Goal: Information Seeking & Learning: Learn about a topic

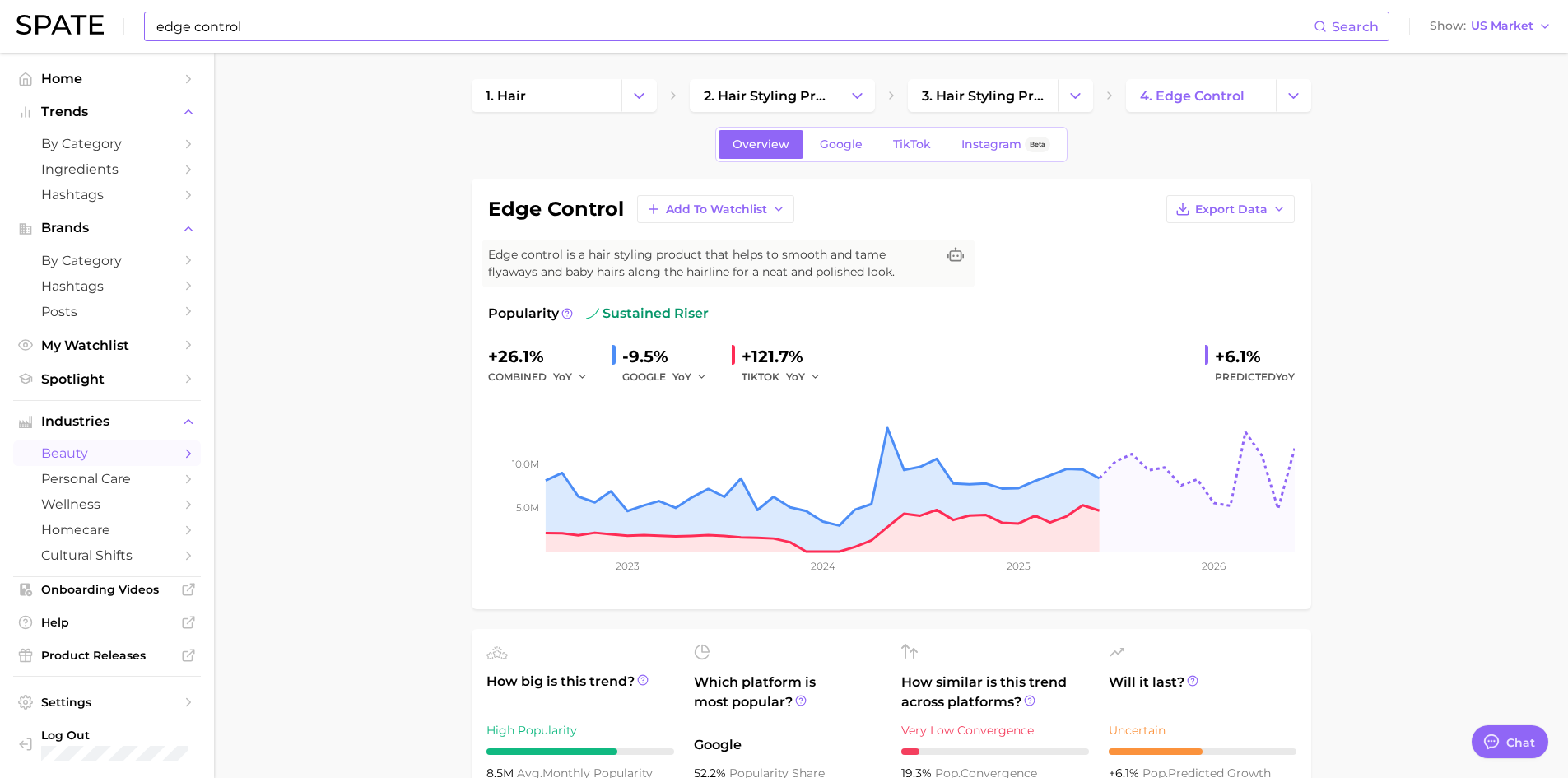
click at [276, 23] on input "edge control" at bounding box center [734, 26] width 1159 height 28
type input "e"
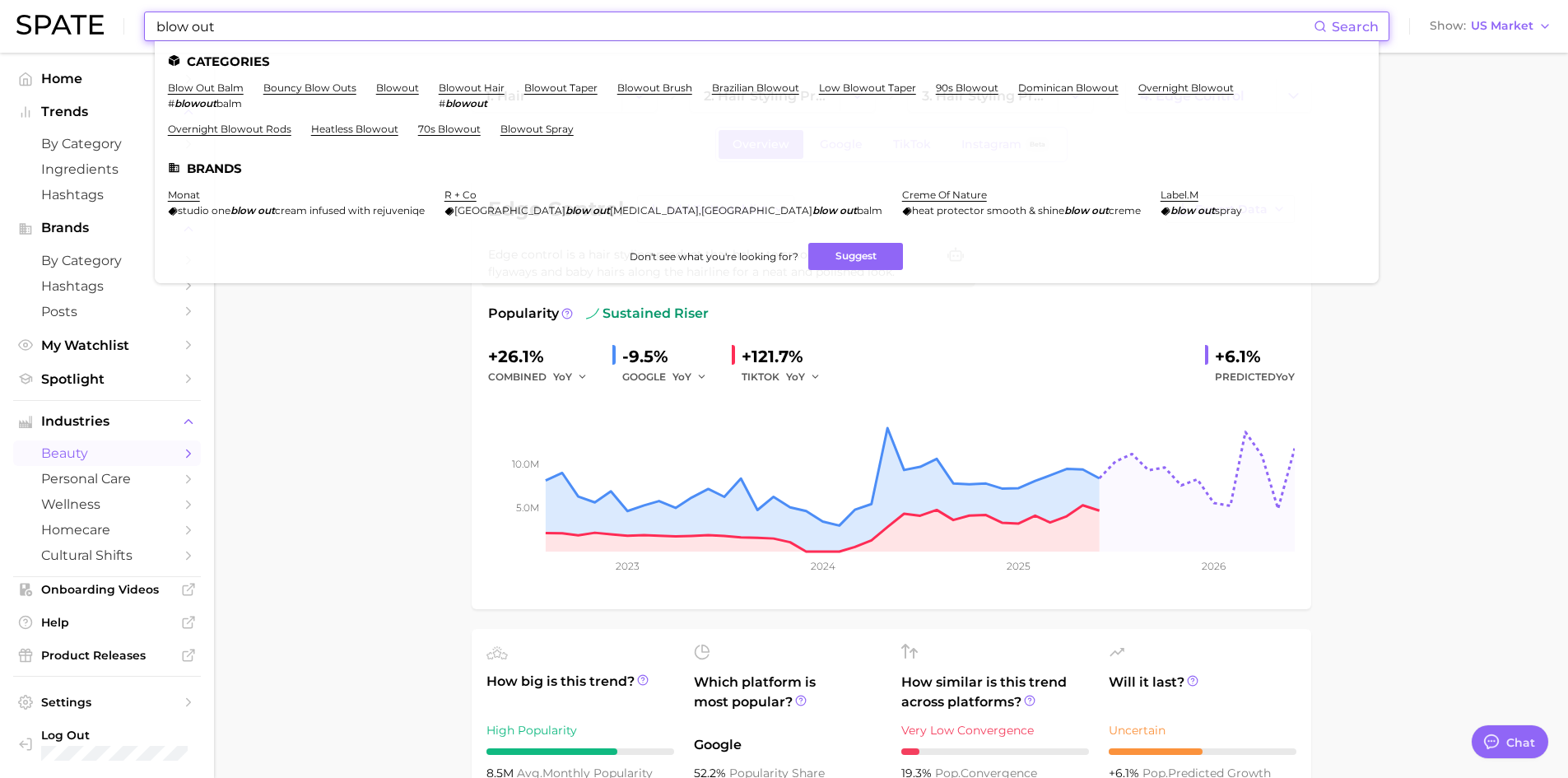
click at [471, 82] on link "blowout hair" at bounding box center [471, 88] width 66 height 12
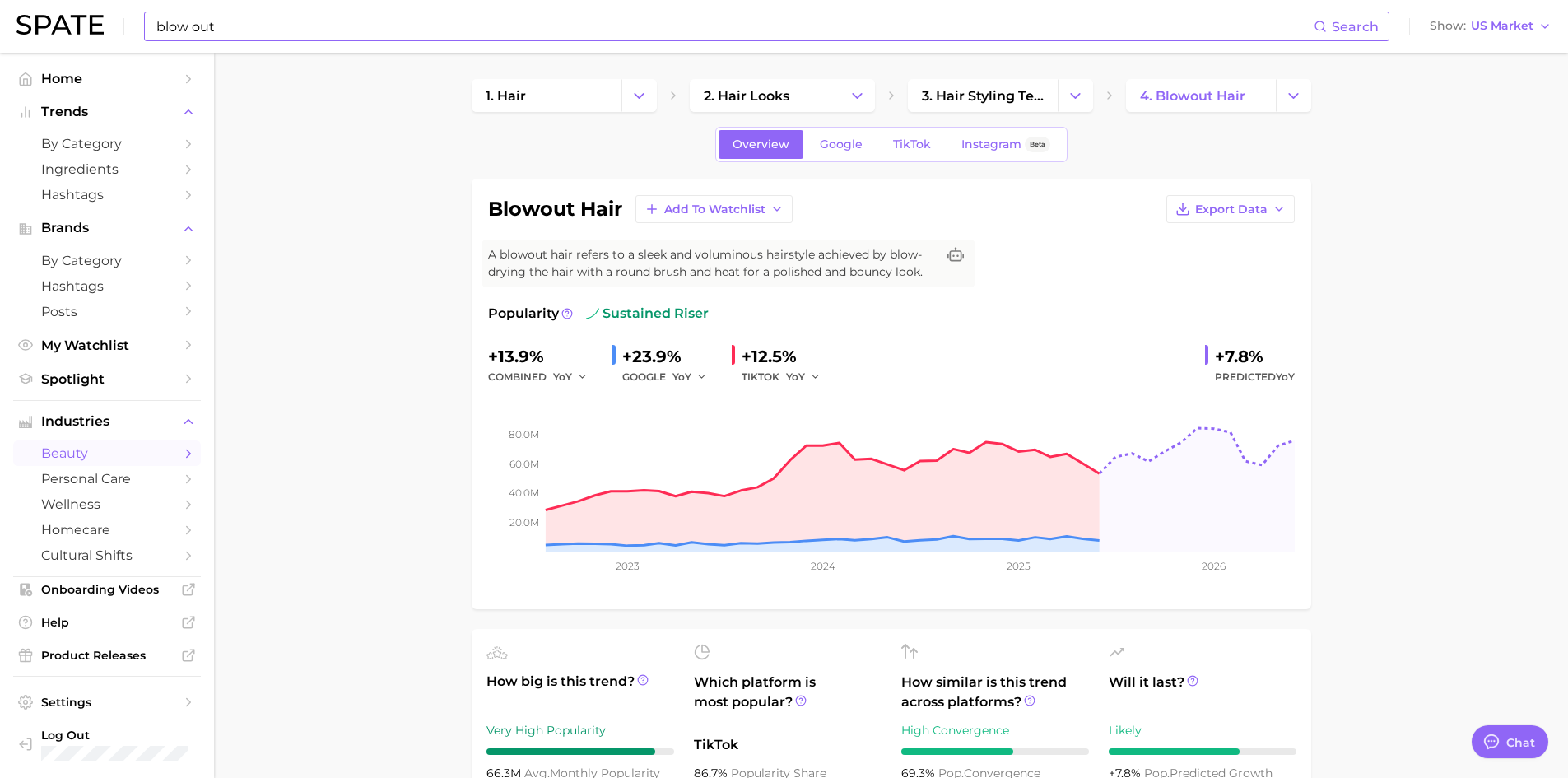
click at [279, 25] on input "blow out" at bounding box center [734, 26] width 1159 height 28
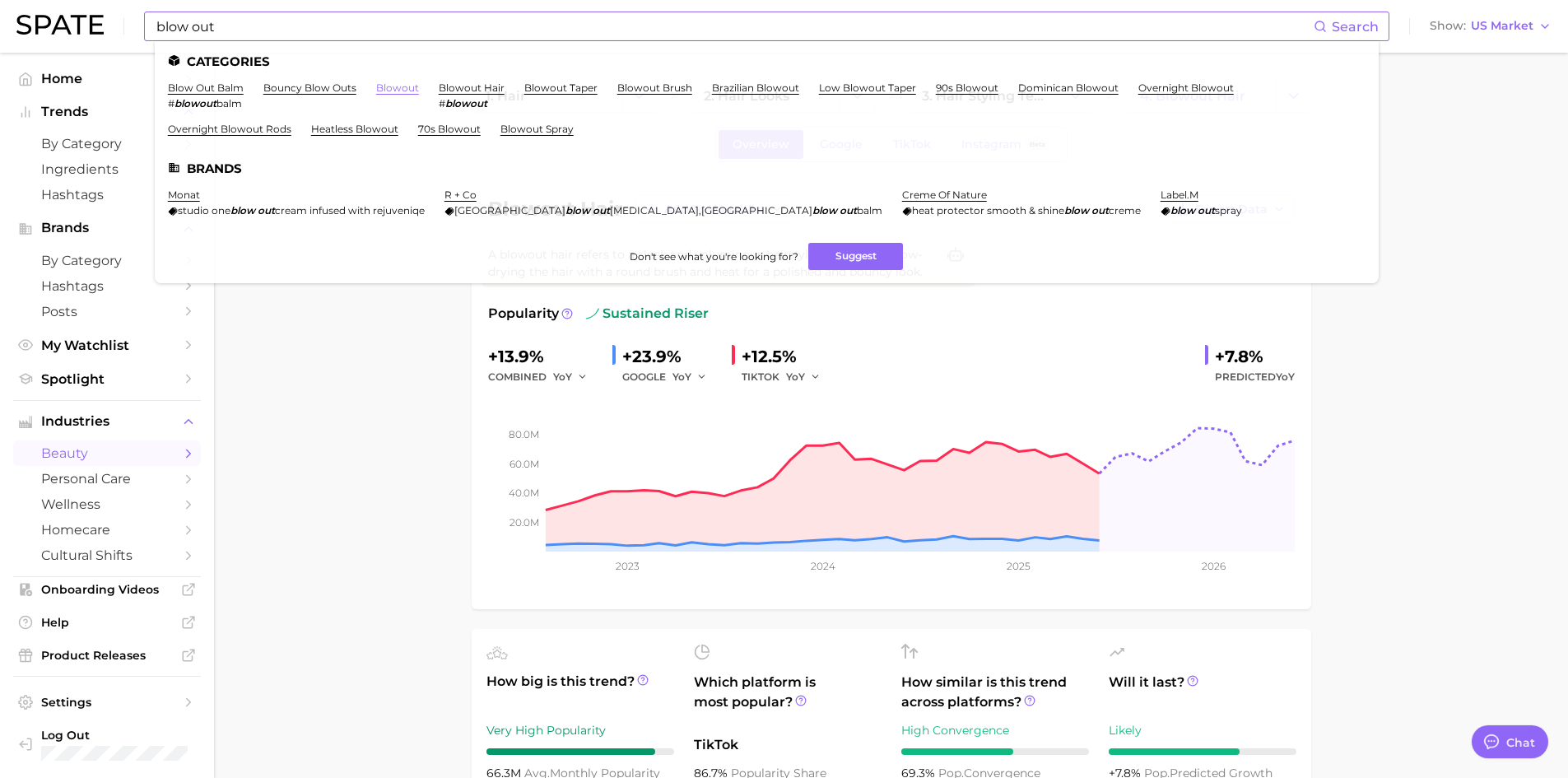
click at [388, 89] on link "blowout" at bounding box center [397, 88] width 43 height 12
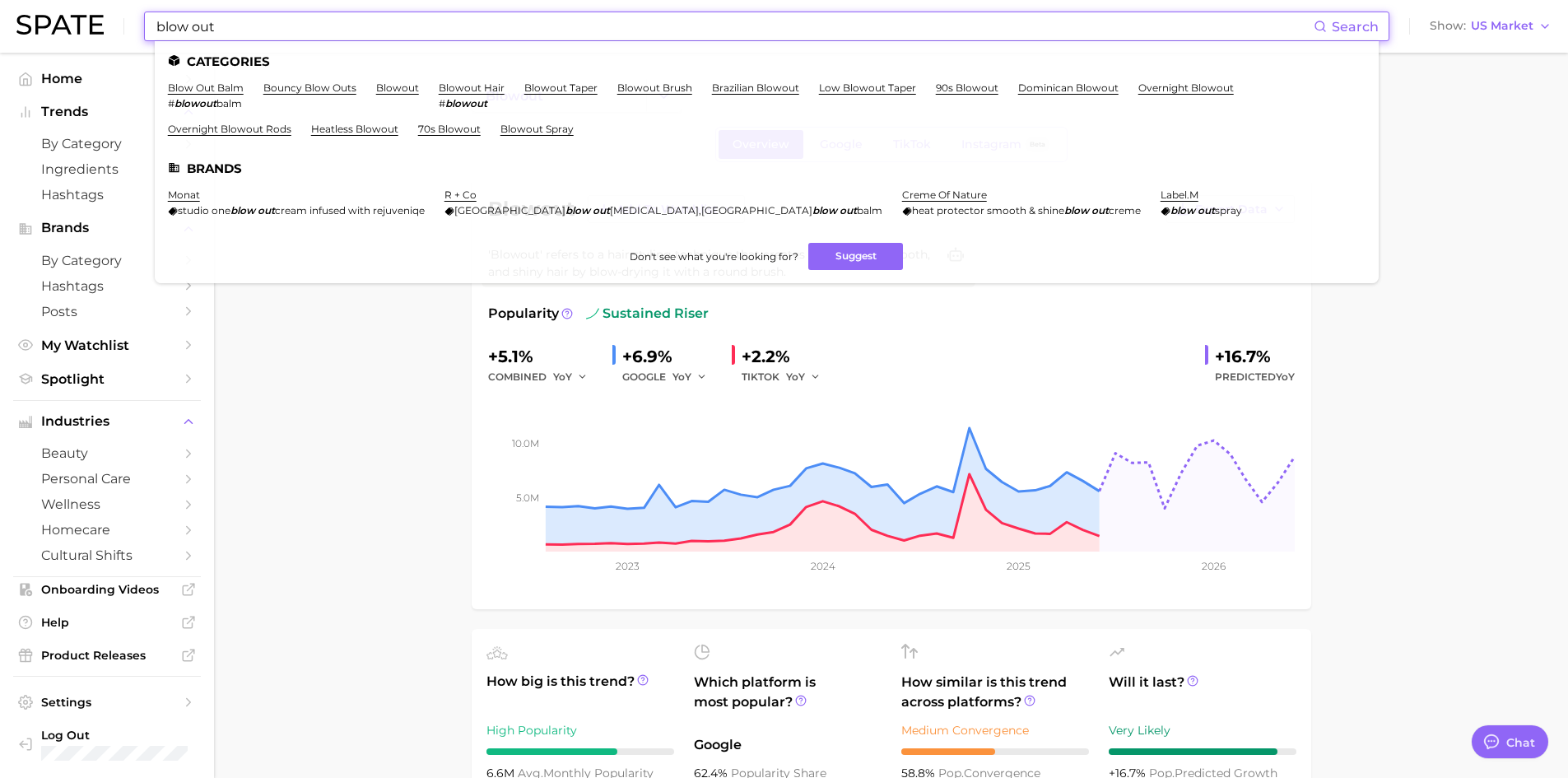
click at [408, 15] on input "blow out" at bounding box center [734, 26] width 1159 height 28
click at [218, 87] on link "blow out balm" at bounding box center [206, 88] width 76 height 12
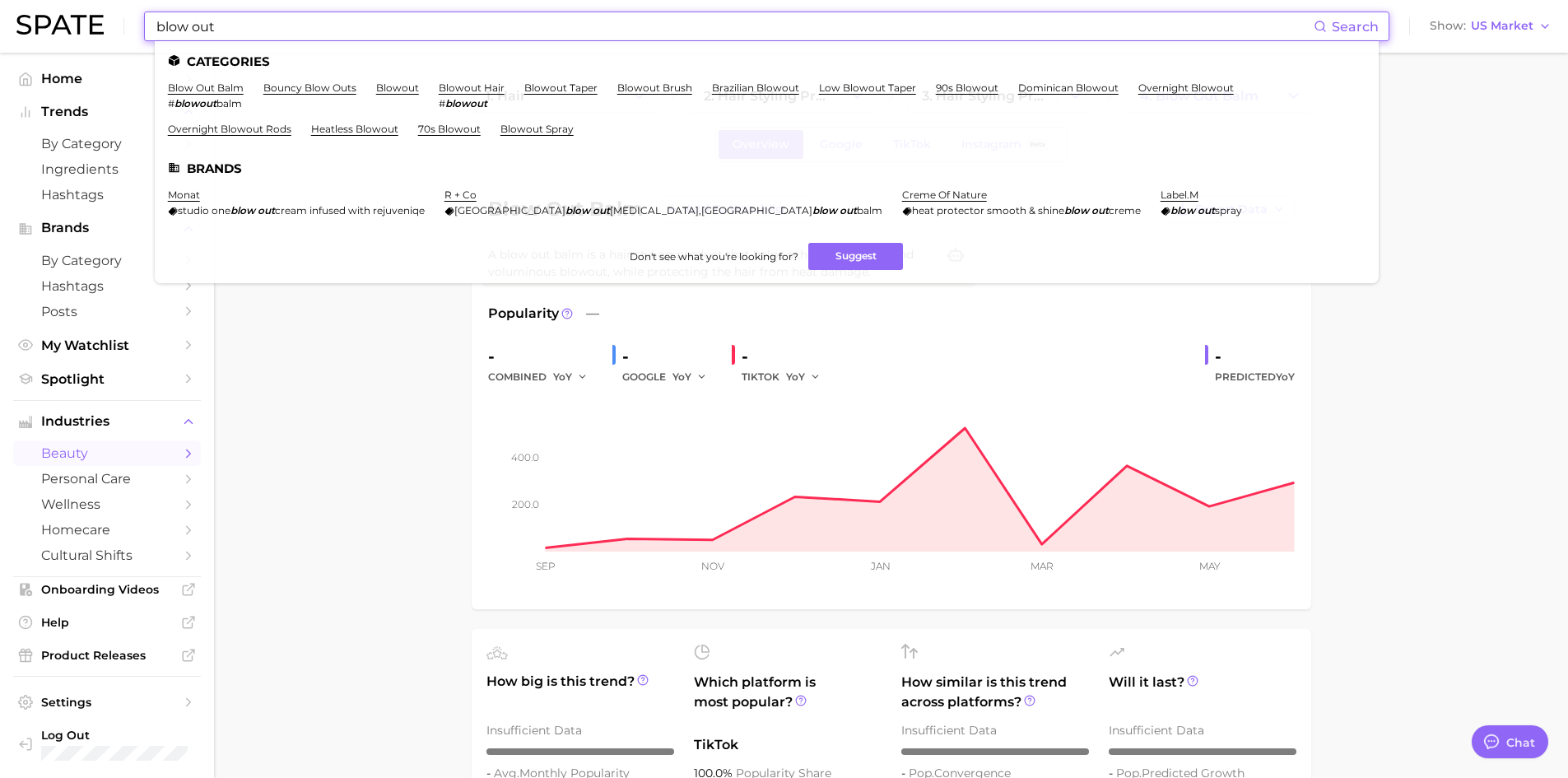
click at [394, 16] on input "blow out" at bounding box center [734, 26] width 1159 height 28
click at [652, 83] on link "blowout brush" at bounding box center [654, 88] width 75 height 12
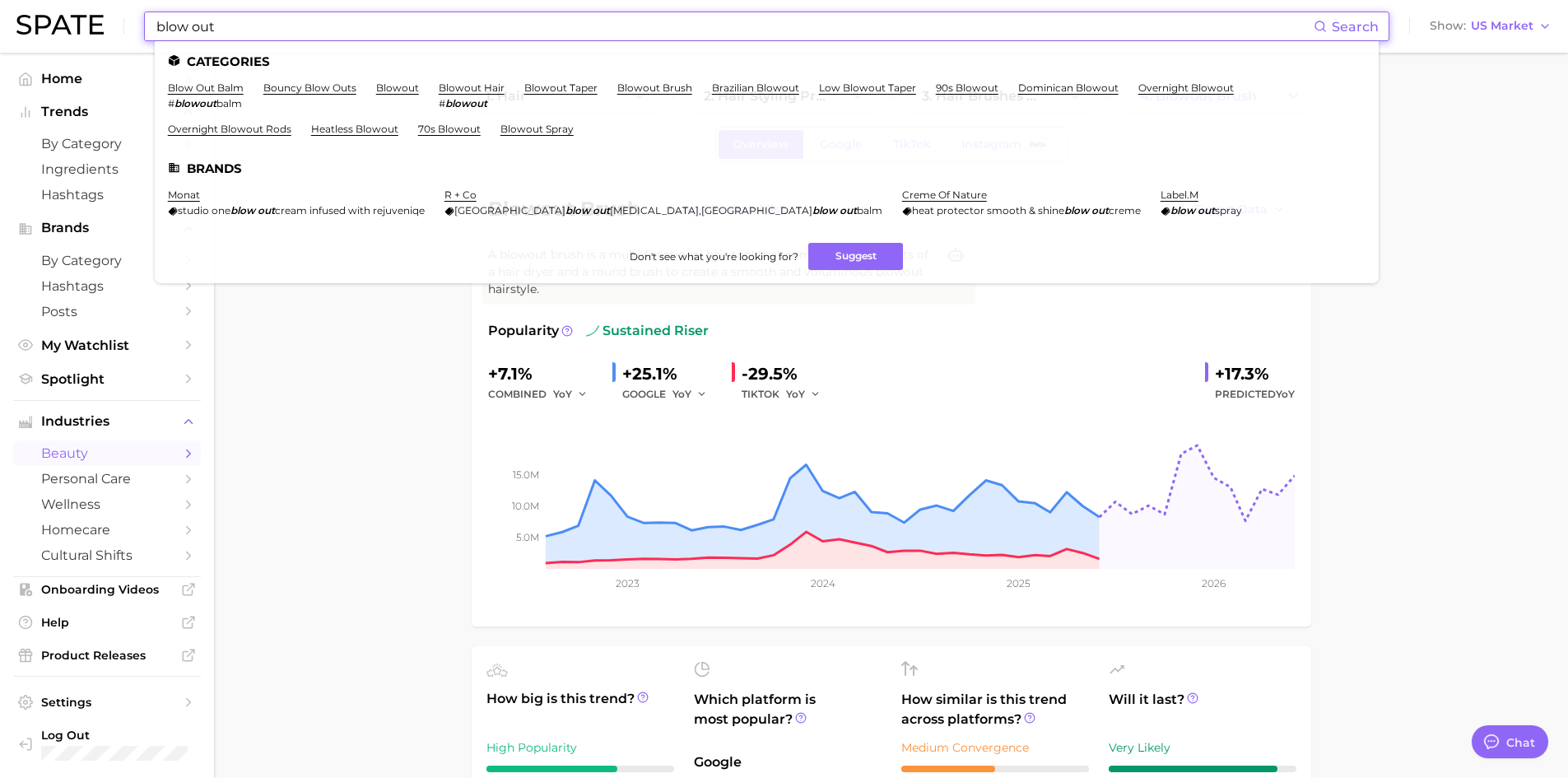
click at [229, 21] on input "blow out" at bounding box center [734, 26] width 1159 height 28
click at [965, 88] on link "90s blowout" at bounding box center [967, 88] width 63 height 12
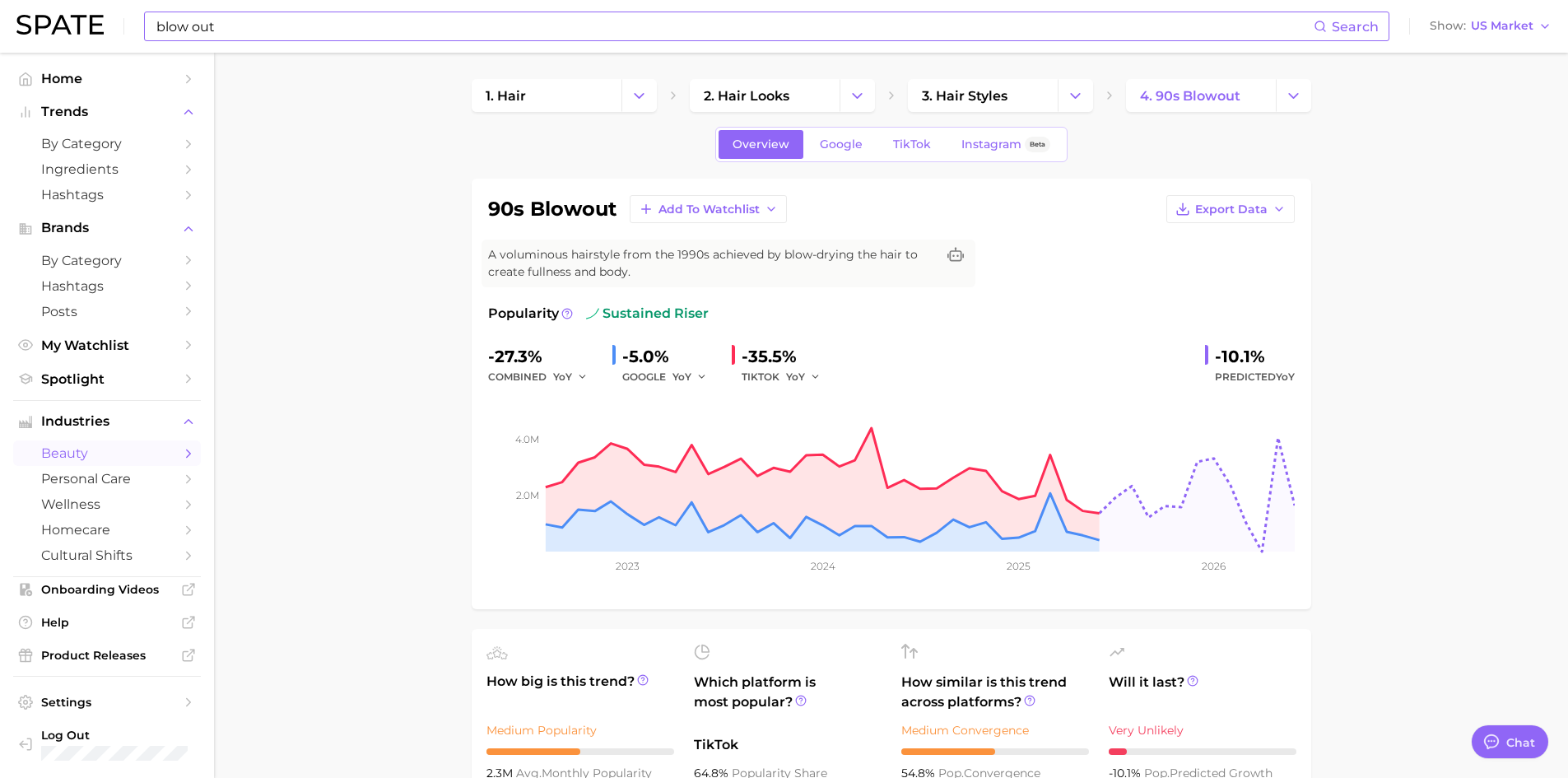
click at [321, 31] on input "blow out" at bounding box center [734, 26] width 1159 height 28
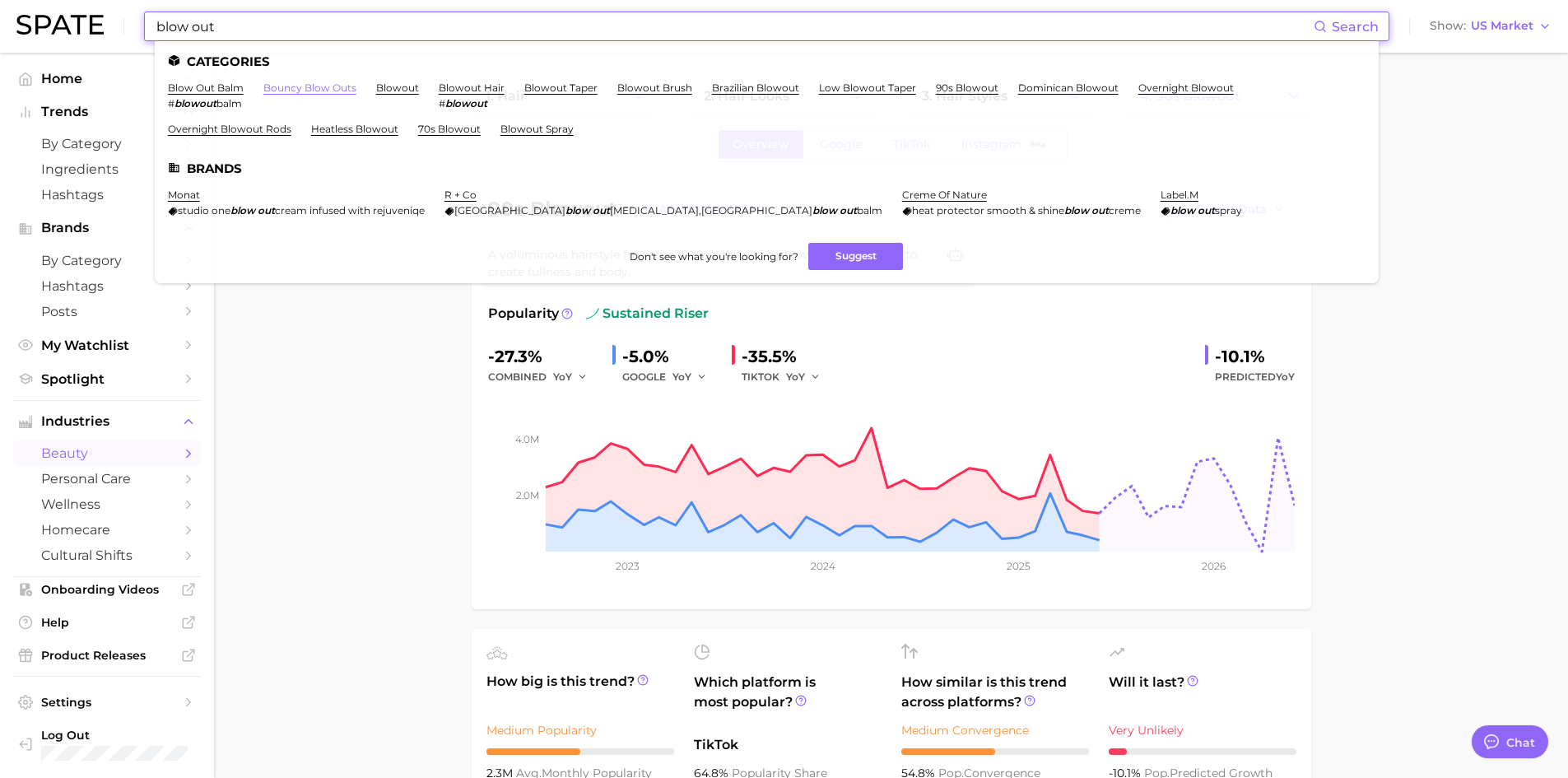
click at [307, 91] on link "bouncy blow outs" at bounding box center [310, 88] width 93 height 12
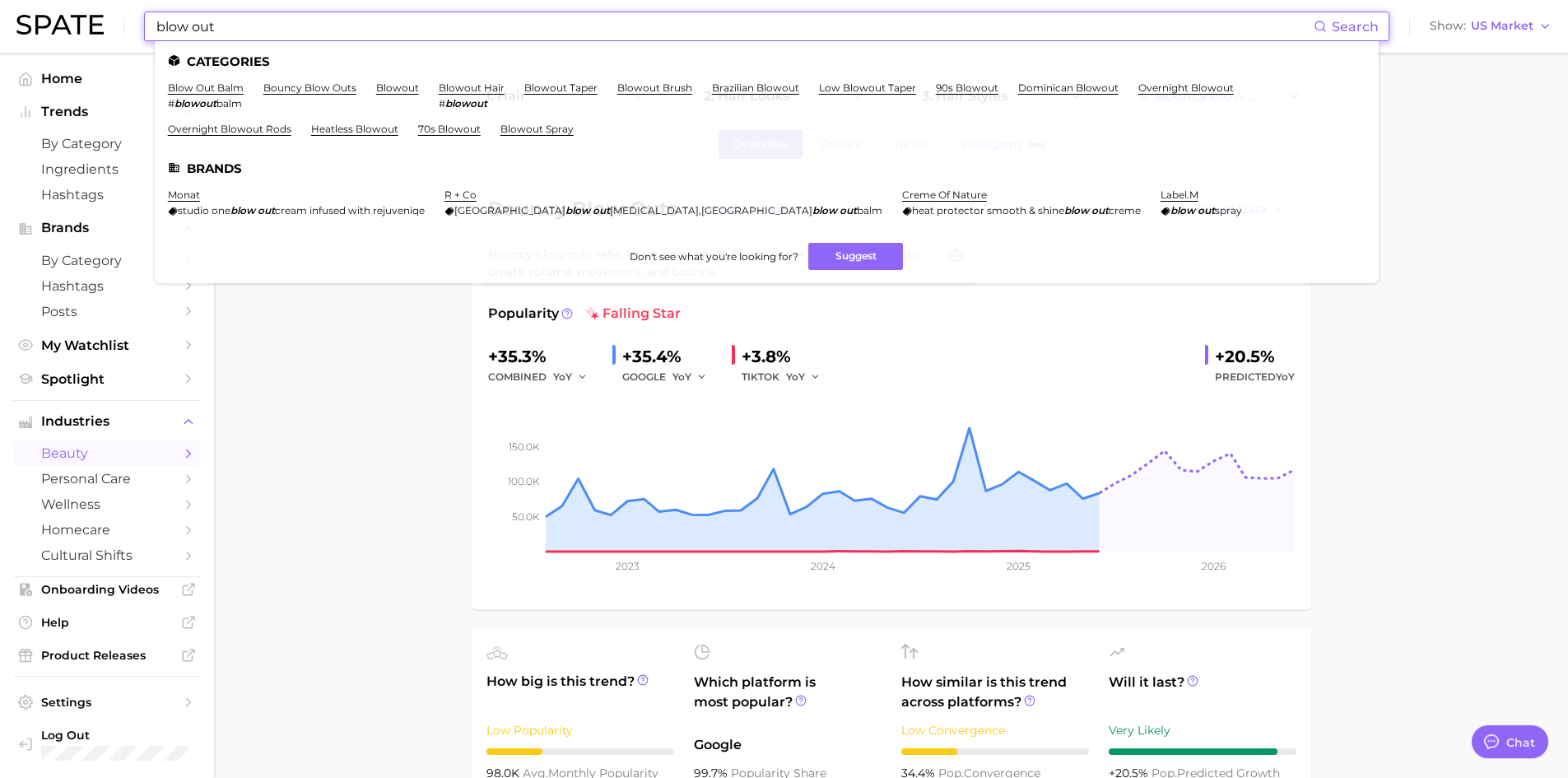
click at [301, 24] on input "blow out" at bounding box center [734, 26] width 1159 height 28
click at [411, 84] on link "blowout" at bounding box center [397, 88] width 43 height 12
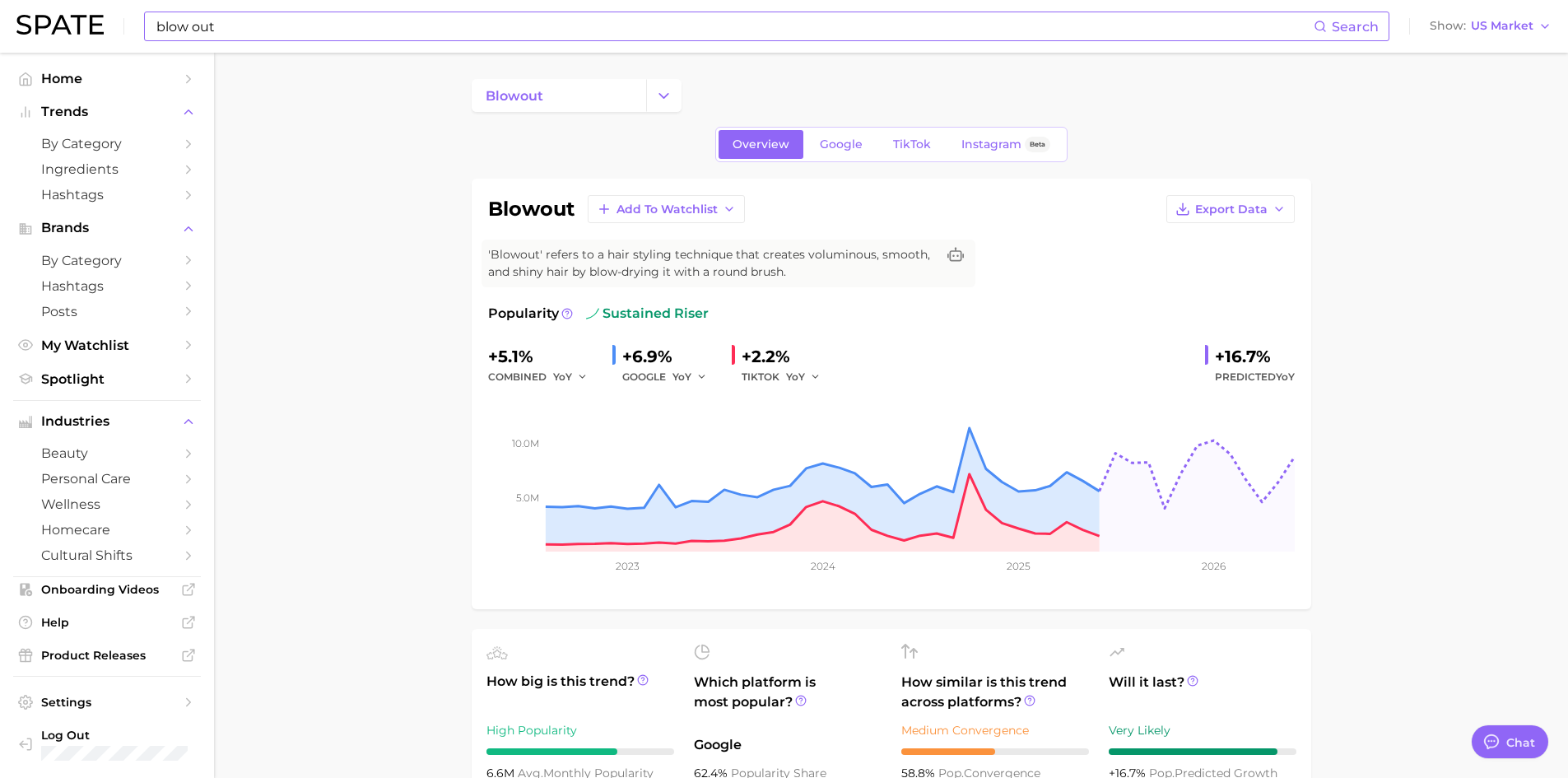
click at [277, 28] on input "blow out" at bounding box center [734, 26] width 1159 height 28
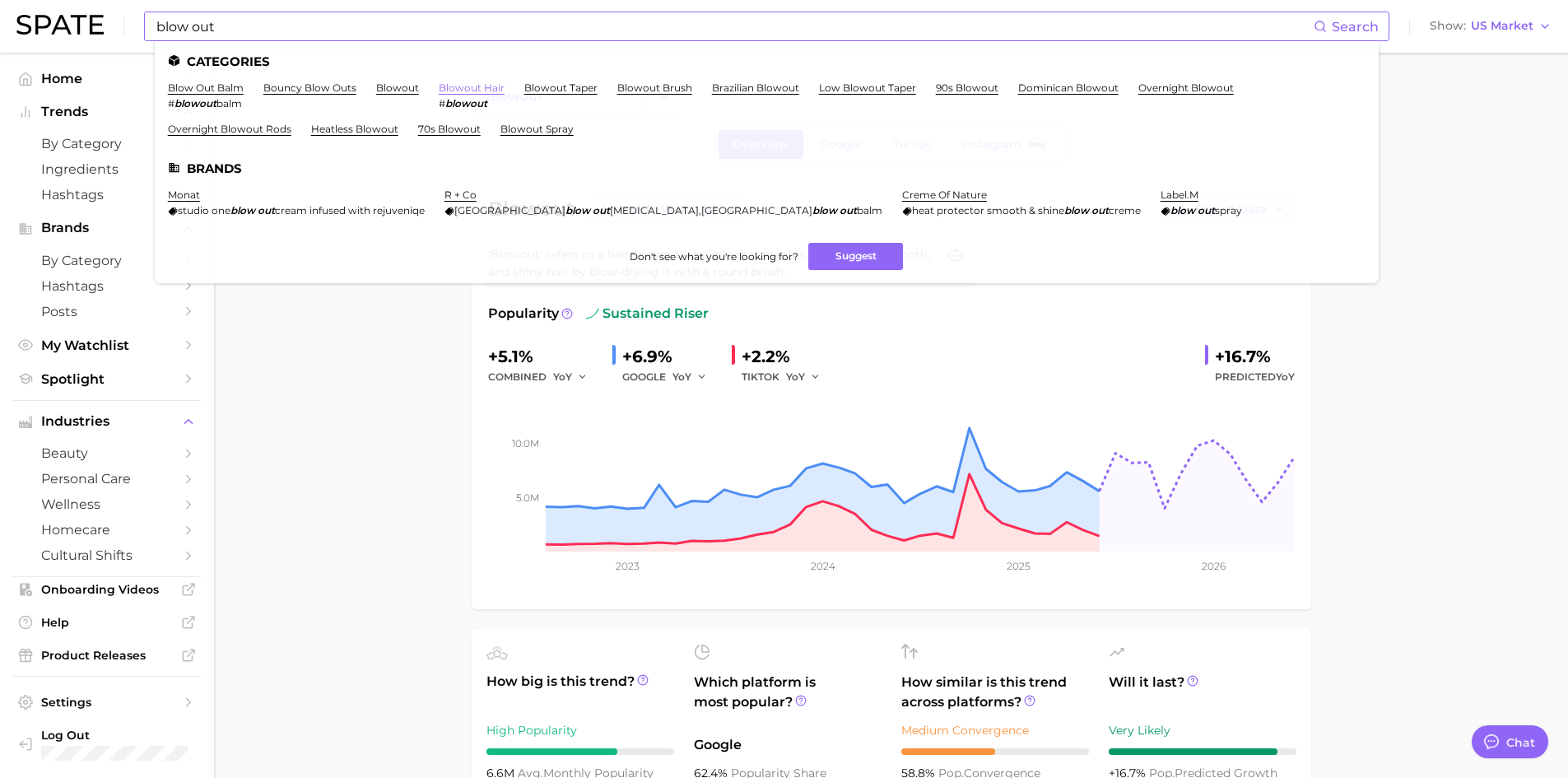
click at [459, 90] on link "blowout hair" at bounding box center [471, 88] width 66 height 12
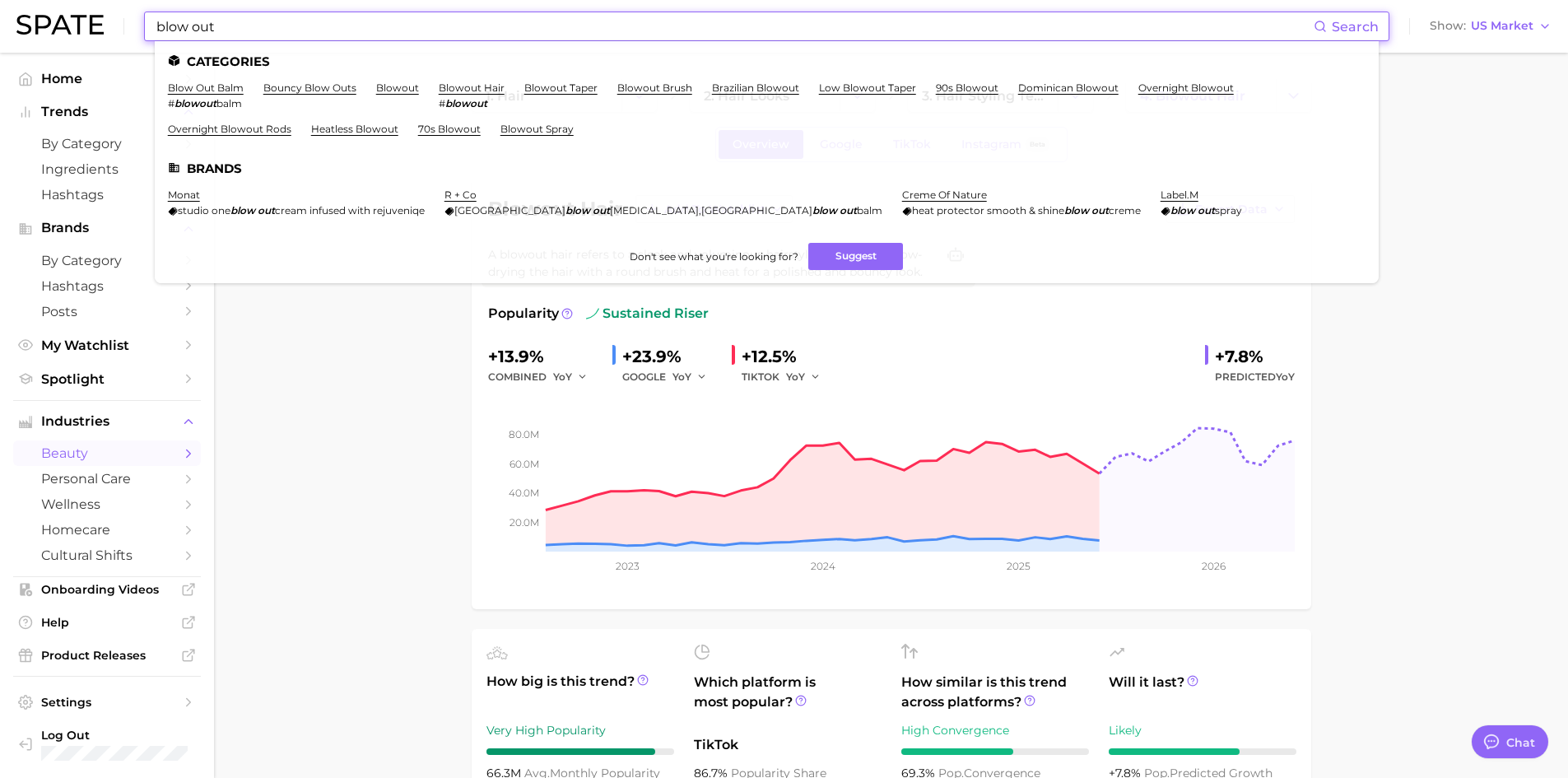
click at [291, 18] on input "blow out" at bounding box center [734, 26] width 1159 height 28
drag, startPoint x: 159, startPoint y: 23, endPoint x: 100, endPoint y: 20, distance: 59.1
click at [102, 21] on div "blow out Search Categories blow out balm # blowout balm bouncy blow outs blowou…" at bounding box center [784, 26] width 1535 height 52
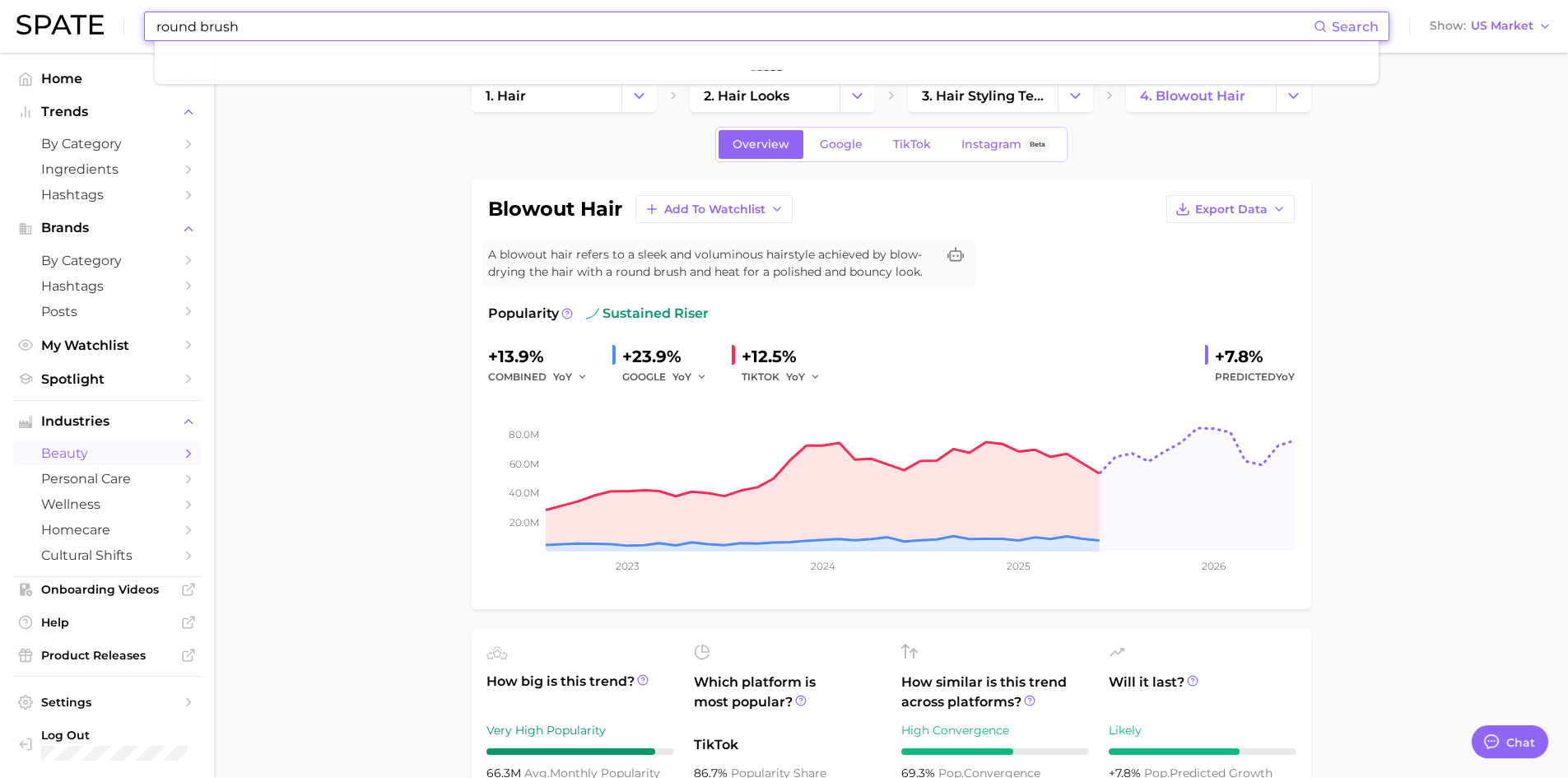
type input "round brush"
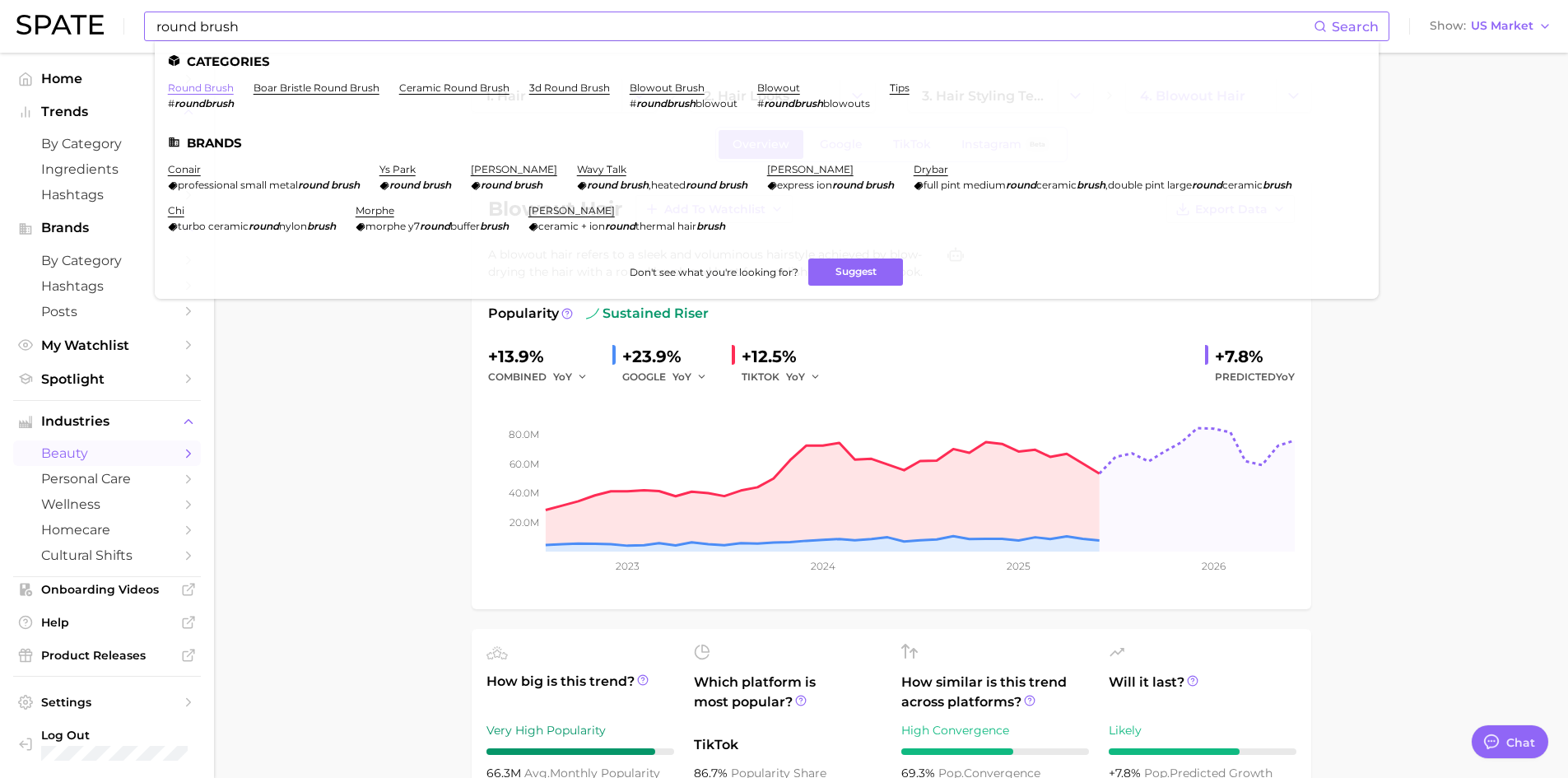
click at [200, 88] on link "round brush" at bounding box center [201, 88] width 66 height 12
